Goal: Obtain resource: Obtain resource

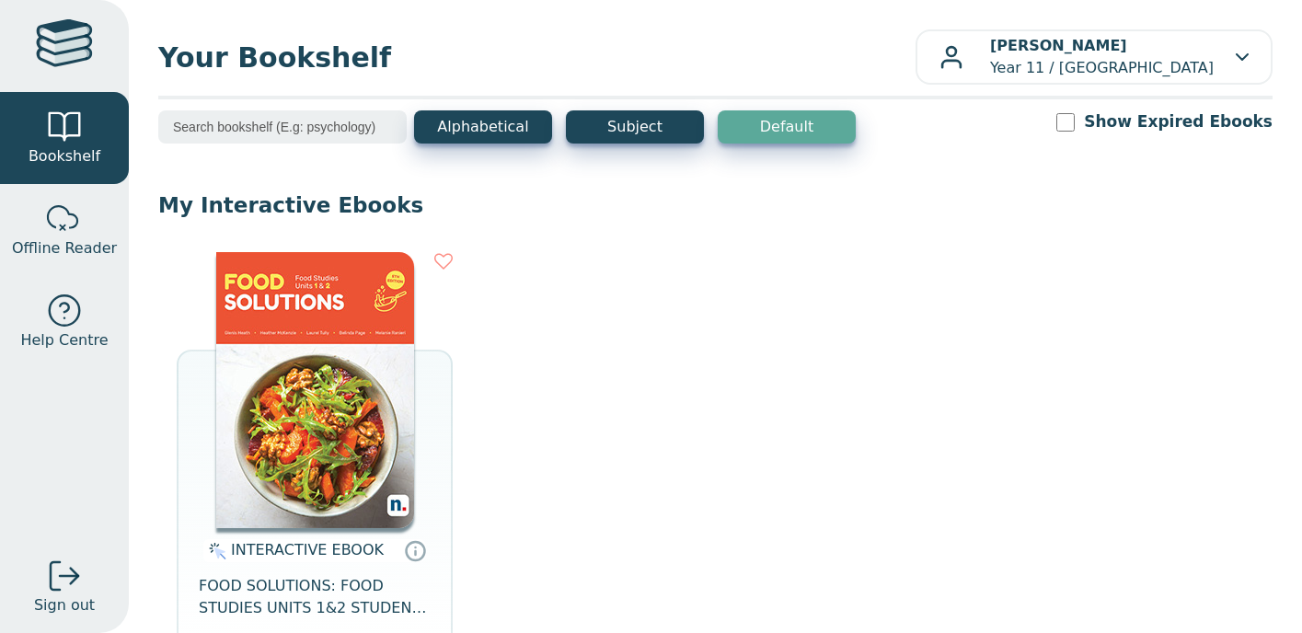
click at [299, 427] on img at bounding box center [315, 390] width 198 height 276
click at [315, 495] on img at bounding box center [315, 390] width 198 height 276
